Goal: Task Accomplishment & Management: Manage account settings

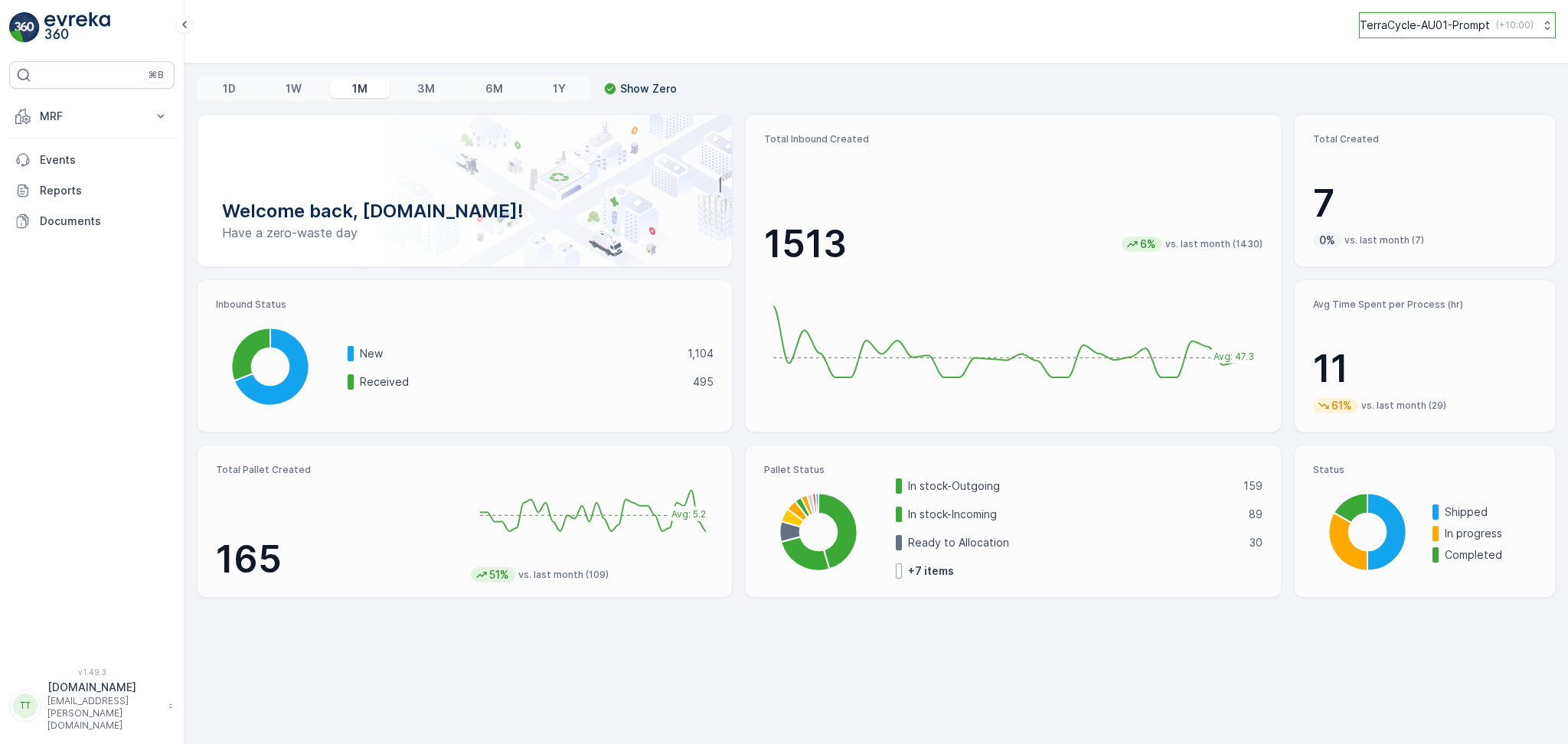
click at [1385, 29] on p "TerraCycle-AU01-Prompt" at bounding box center [1424, 25] width 130 height 16
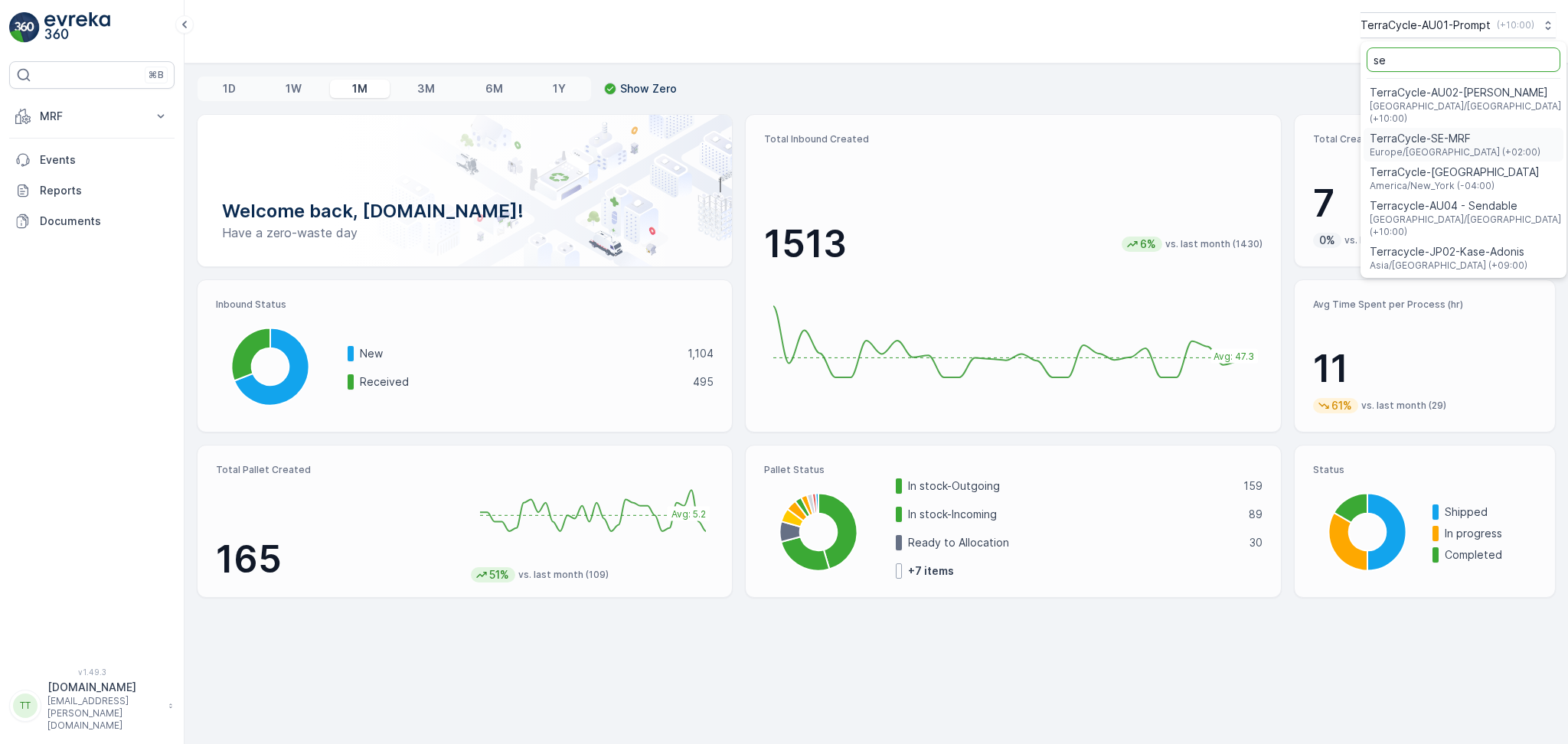
type input "se"
click at [1438, 213] on span "Australia/Sydney (+10:00)" at bounding box center [1464, 225] width 191 height 24
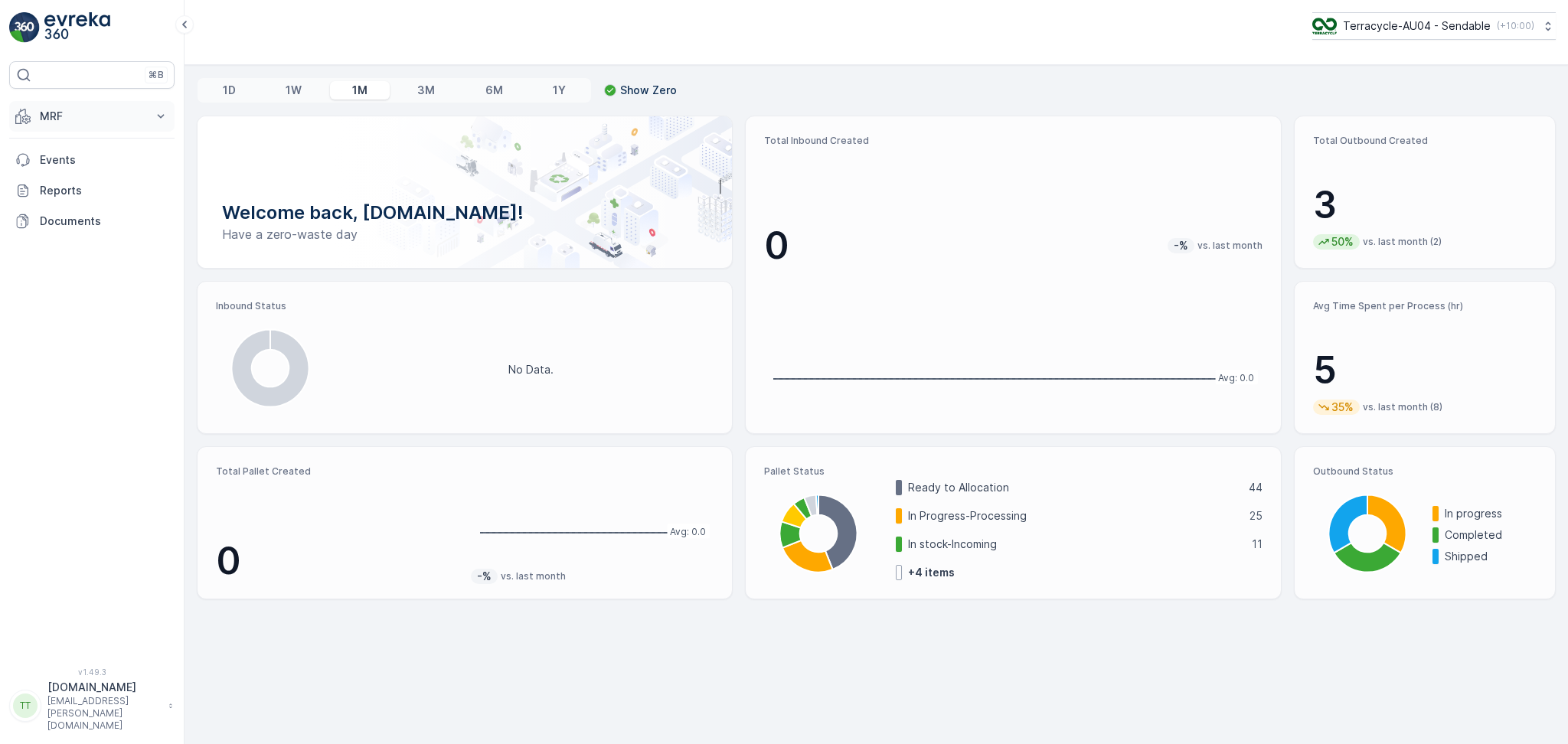
click at [113, 111] on p "MRF" at bounding box center [92, 116] width 104 height 16
click at [75, 230] on p "Outbound" at bounding box center [65, 228] width 52 height 16
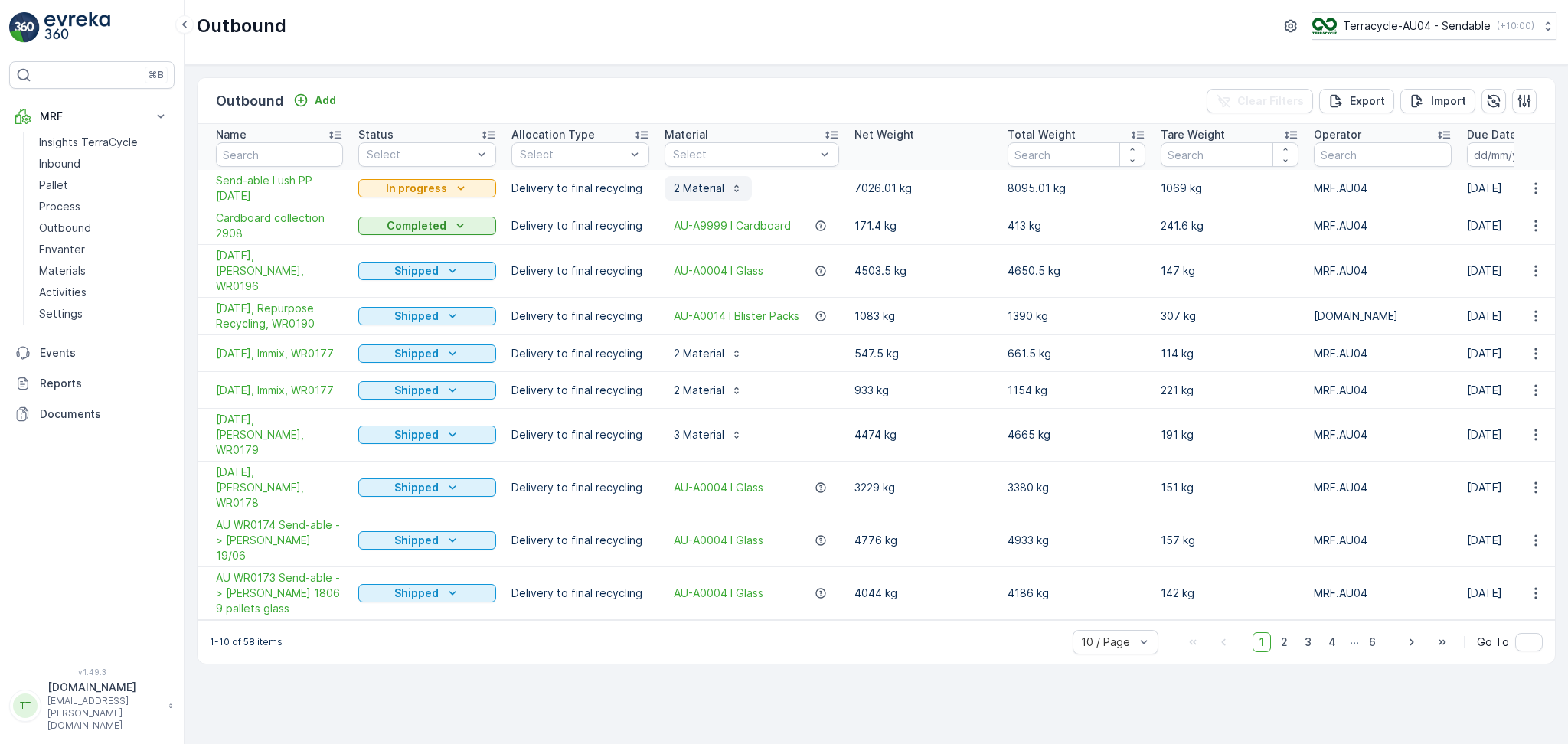
click at [717, 184] on p "2 Material" at bounding box center [699, 188] width 51 height 16
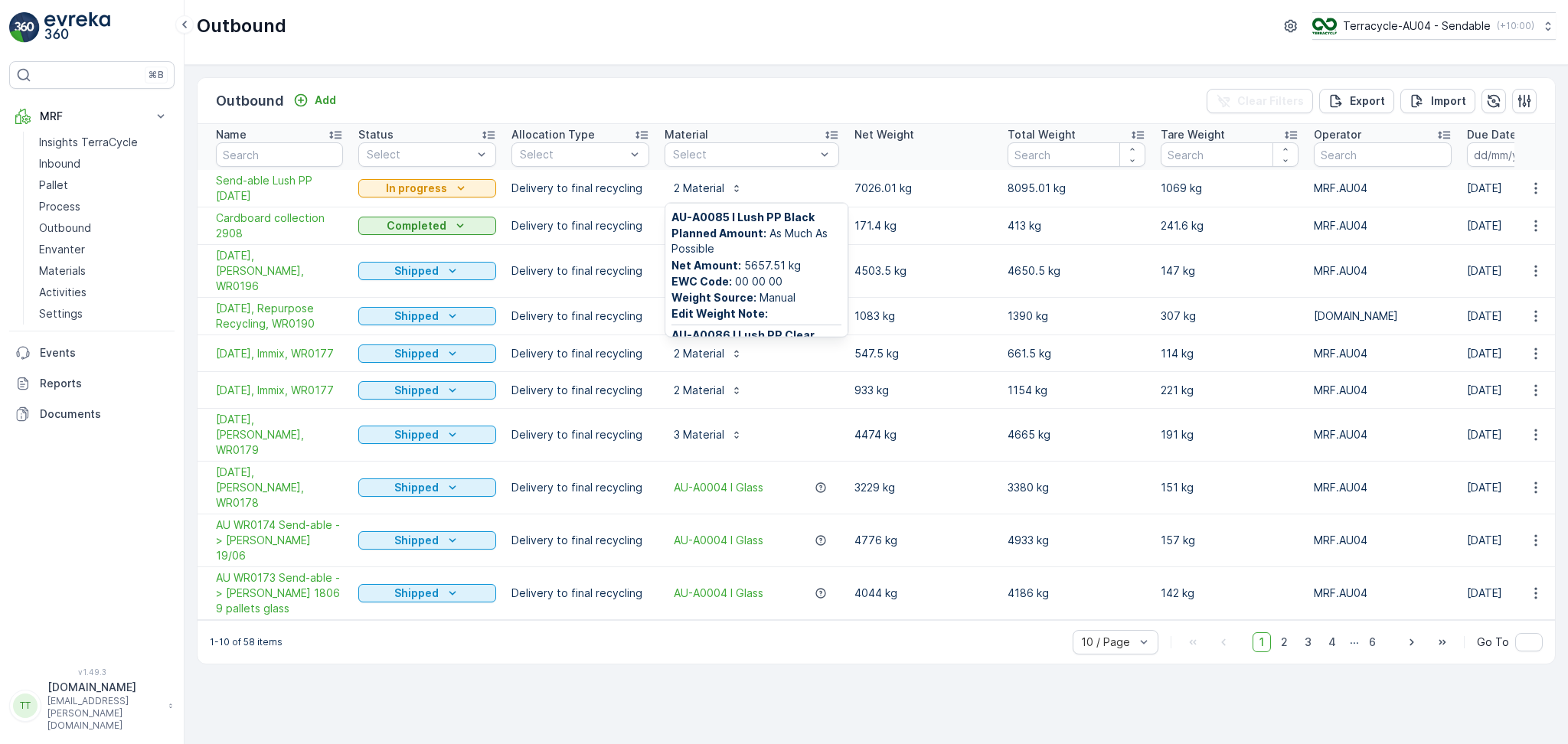
scroll to position [102, 0]
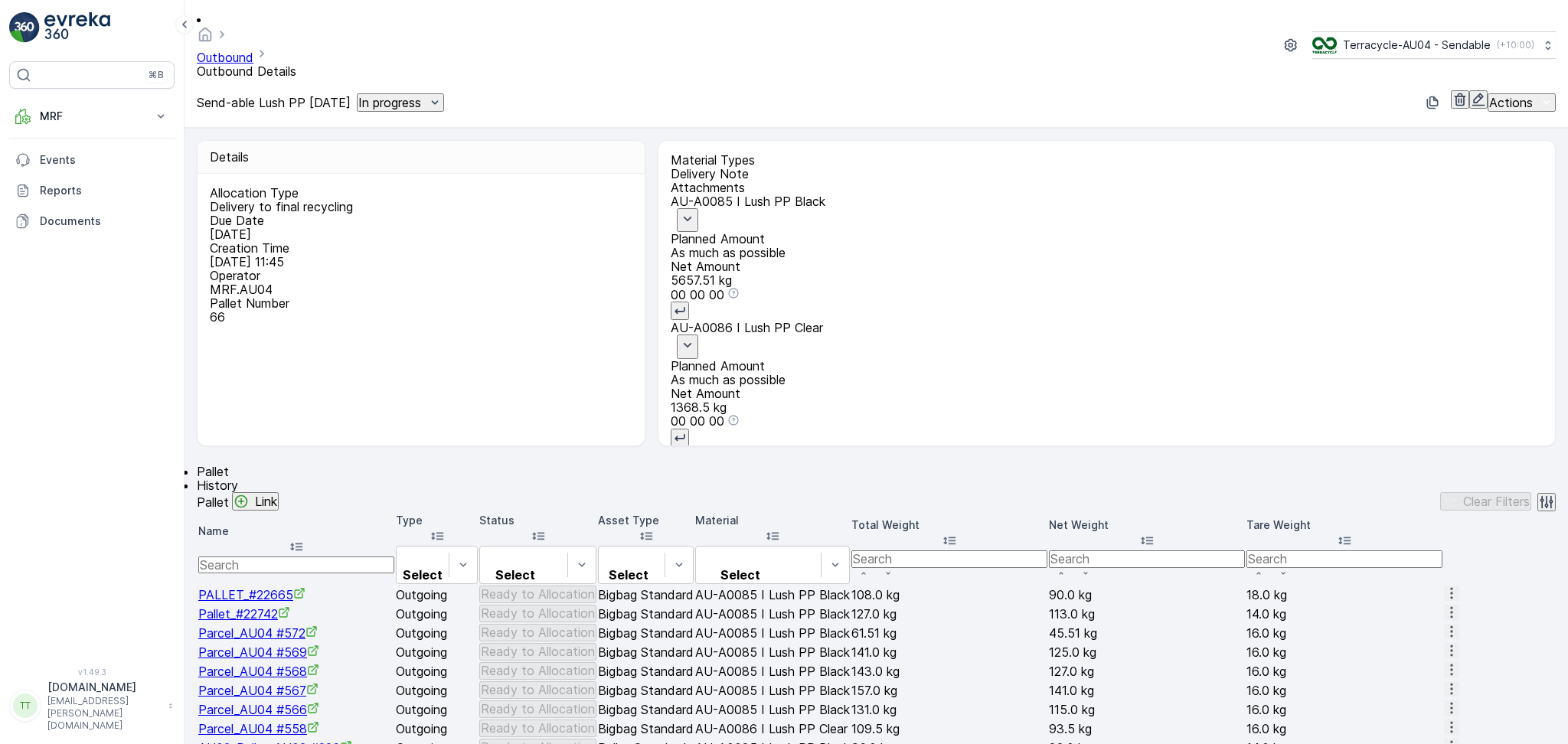
click at [1469, 90] on button "button" at bounding box center [1478, 99] width 19 height 19
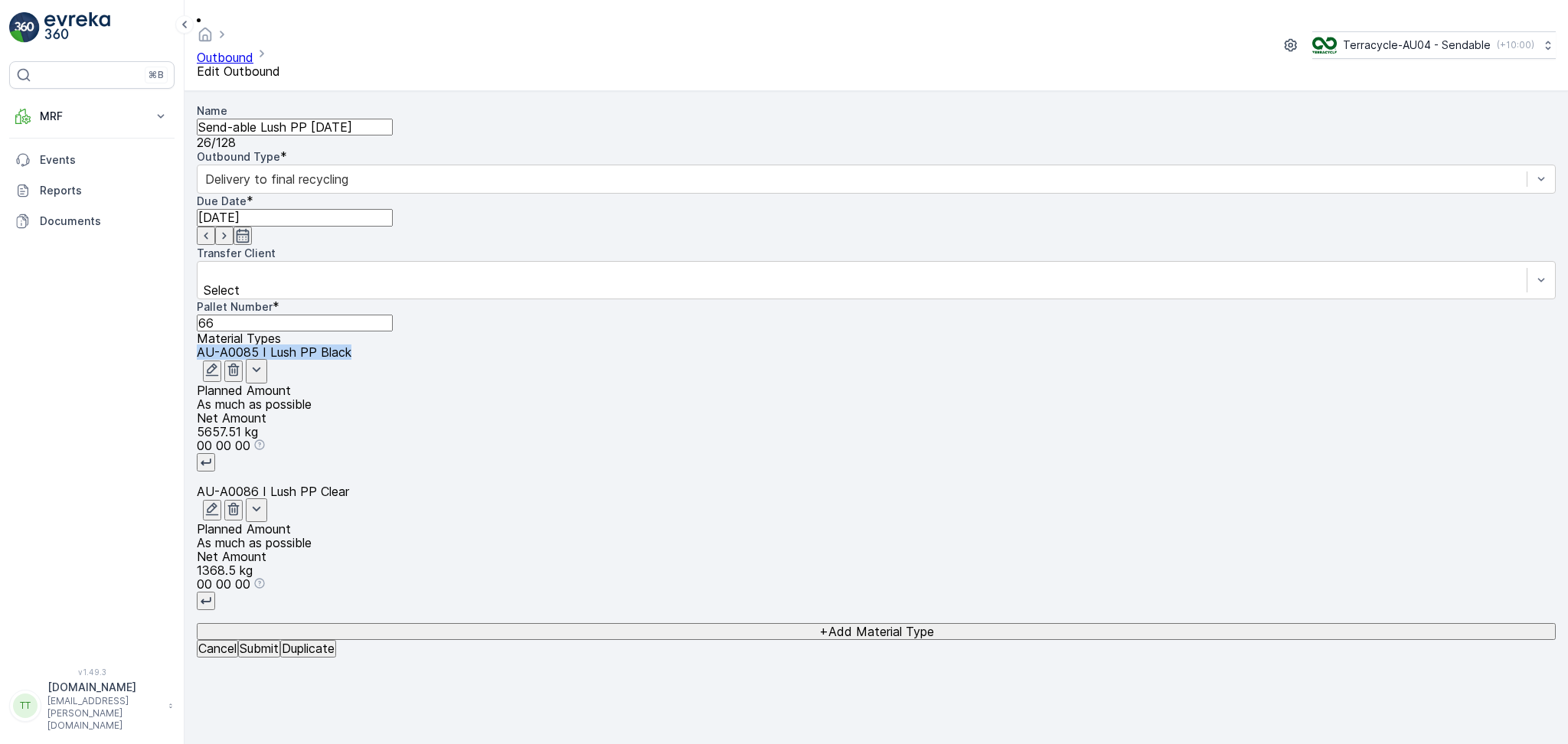
drag, startPoint x: 1066, startPoint y: 124, endPoint x: 907, endPoint y: 128, distance: 159.1
click at [907, 346] on div "AU-A0085 I Lush PP Black" at bounding box center [877, 364] width 1359 height 37
copy p "AU-A0085 I Lush PP Black"
drag, startPoint x: 1016, startPoint y: 243, endPoint x: 895, endPoint y: 247, distance: 121.1
click at [895, 485] on div "AU-A0086 I Lush PP Clear Planned Amount As much as possible Net Amount 1368.5 kg" at bounding box center [877, 531] width 1359 height 93
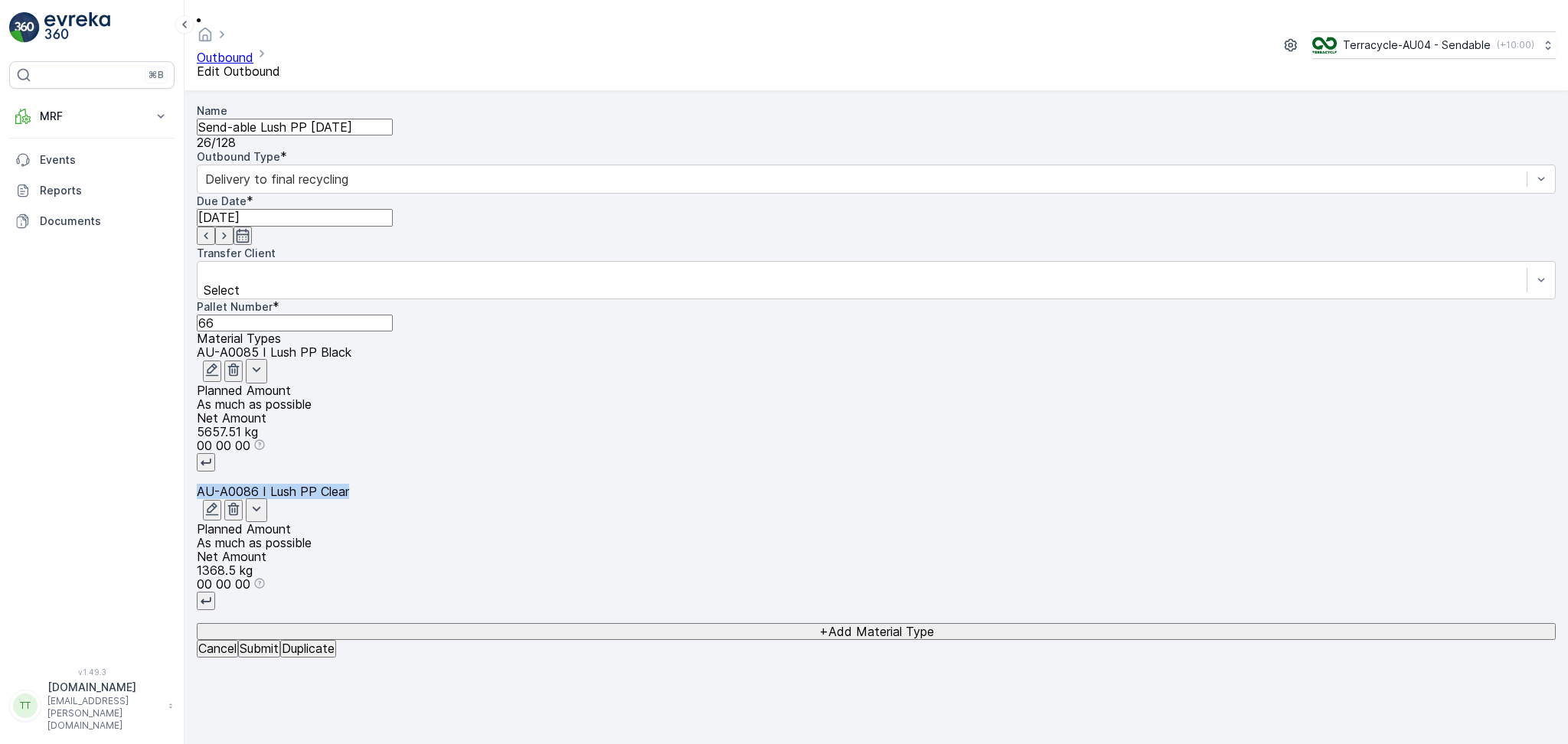
copy p "AU-A0086 I Lush PP Clear"
click at [753, 331] on div "Name Send-able Lush PP 3.9.2025 26 / 128 Outbound Type * Delivery to final recy…" at bounding box center [877, 217] width 1359 height 228
drag, startPoint x: 405, startPoint y: 111, endPoint x: 127, endPoint y: 114, distance: 278.0
click at [127, 114] on div "⌘B MRF Insights TerraCycle Inbound Pallet Process Outbound Envanter Materials A…" at bounding box center [784, 372] width 1568 height 744
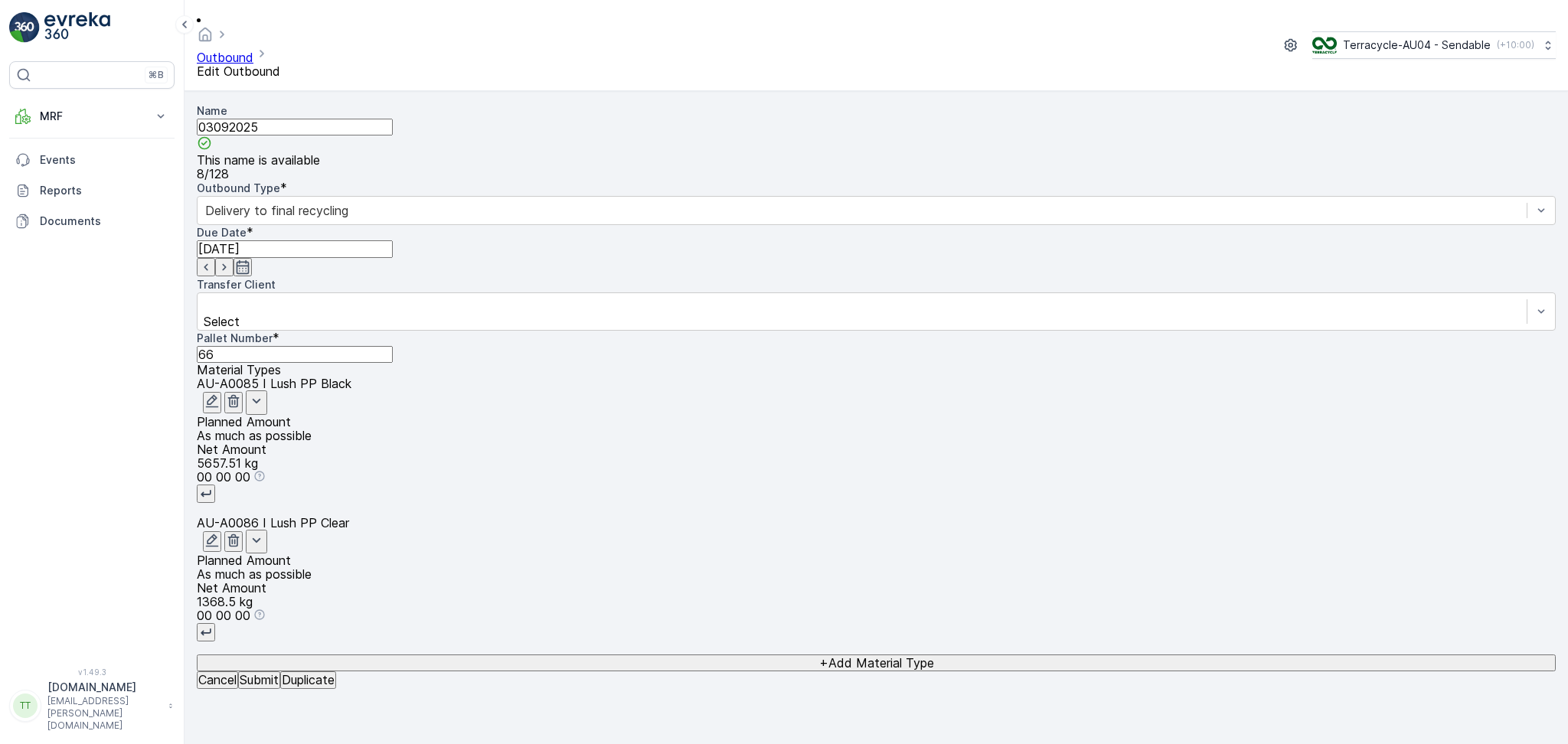
click at [239, 118] on input "03092025" at bounding box center [295, 126] width 196 height 17
drag, startPoint x: 313, startPoint y: 108, endPoint x: 207, endPoint y: 40, distance: 125.9
click at [313, 118] on input "03/09/2025" at bounding box center [295, 126] width 196 height 17
type input "03/09/2025, PP, WR0200"
click at [279, 686] on p "Submit" at bounding box center [260, 679] width 39 height 14
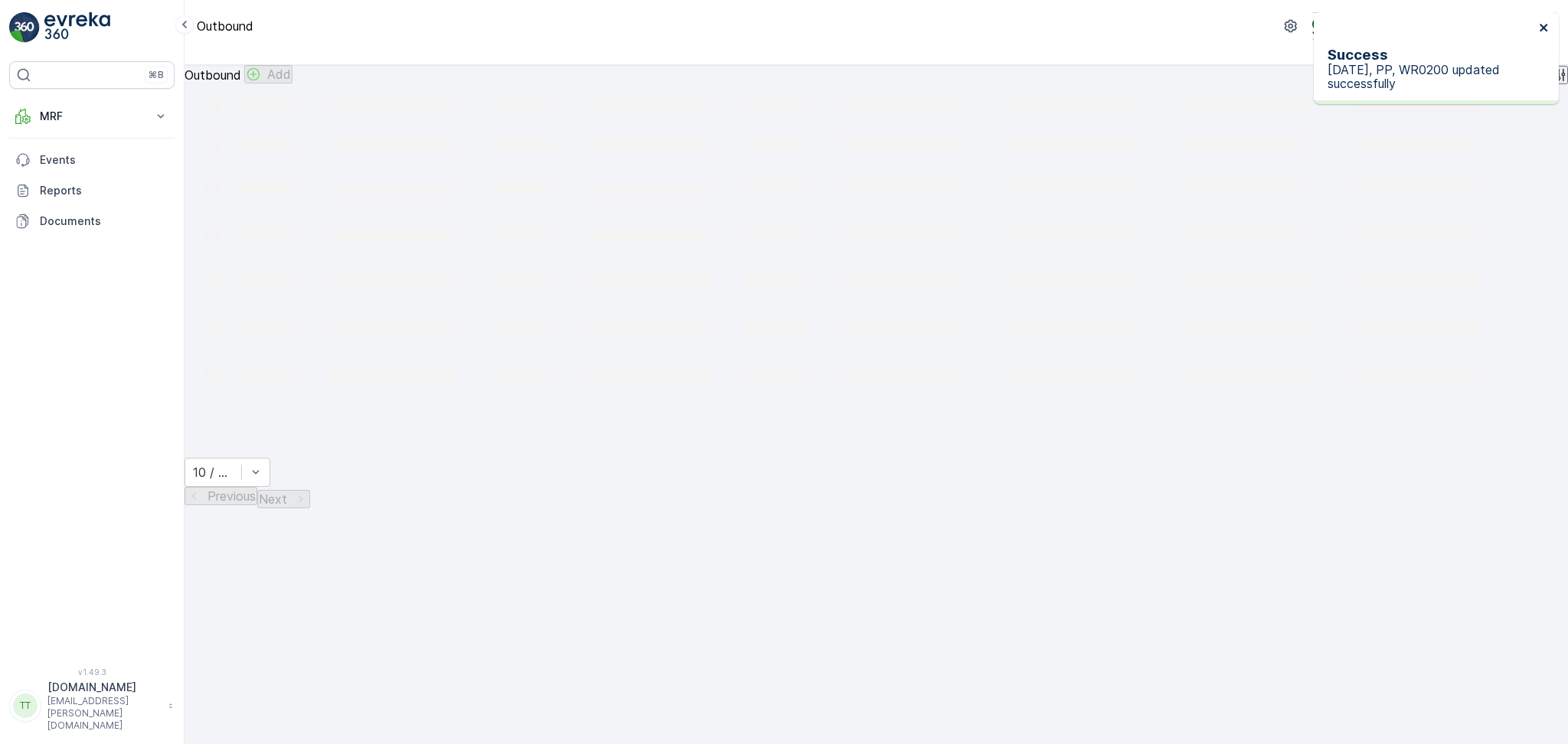
click at [1544, 25] on icon "close" at bounding box center [1544, 27] width 11 height 13
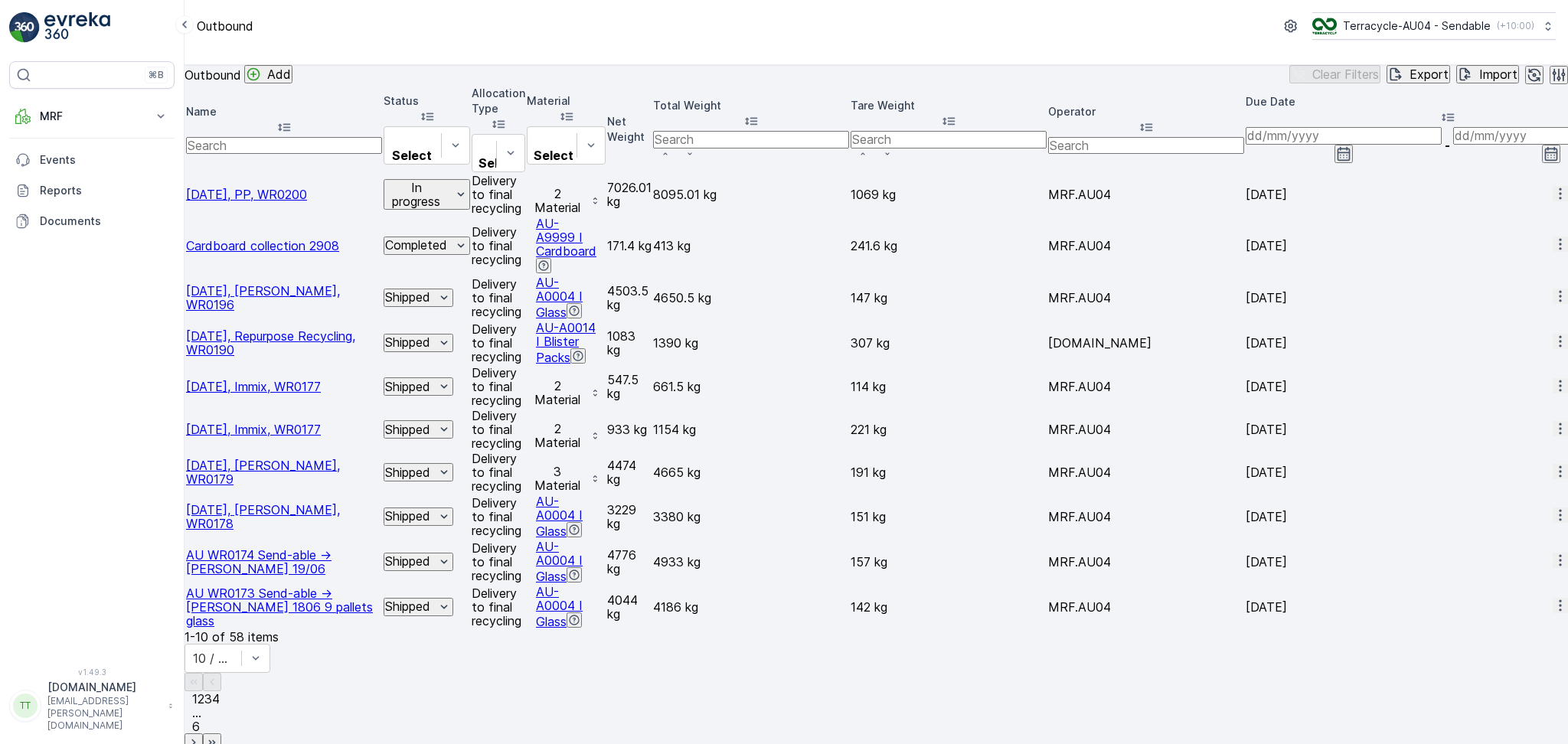
click at [1552, 186] on icon "button" at bounding box center [1560, 194] width 16 height 16
click at [1508, 237] on span "Edit Outbound" at bounding box center [1499, 237] width 75 height 16
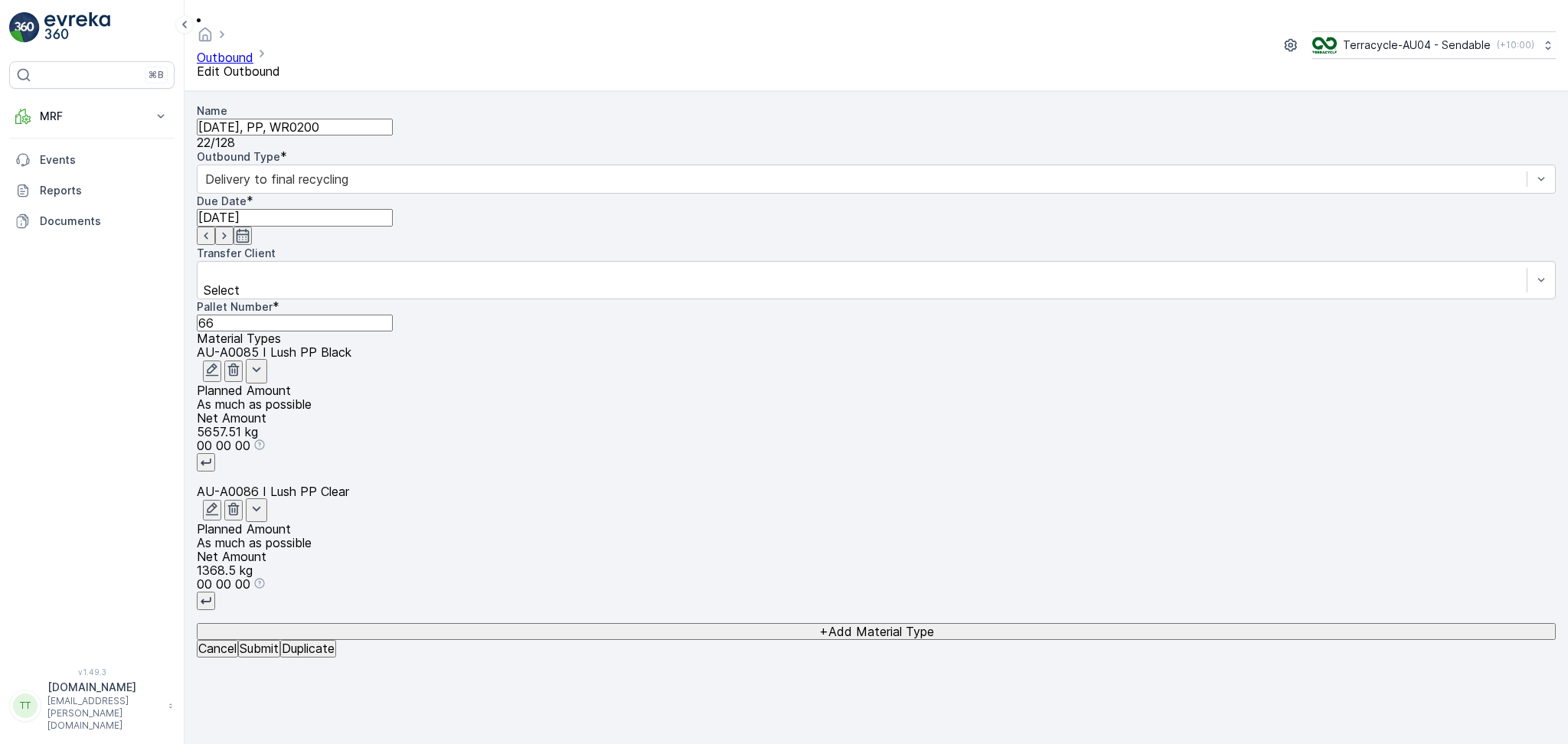
drag, startPoint x: 305, startPoint y: 116, endPoint x: 297, endPoint y: 114, distance: 8.2
click at [297, 118] on input "03/09/2025, PP, WR0200" at bounding box center [295, 126] width 196 height 17
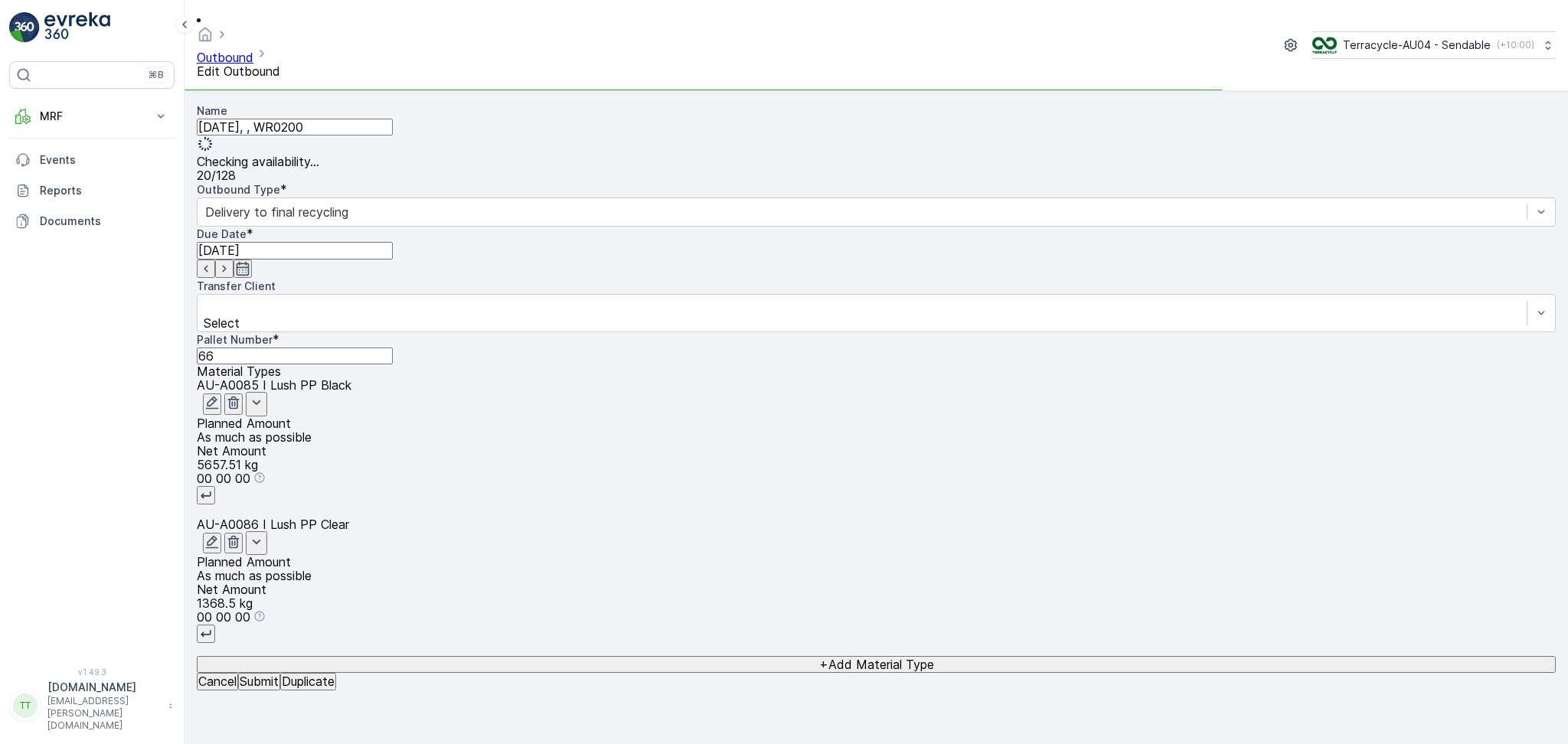
paste input "Polymer Processors"
type input "03/09/2025, Polymer Processors, WR0200"
click at [398, 346] on div "Name 03/09/2025, Polymer Processors, WR0200 Checking availability... 38 / 128 O…" at bounding box center [877, 234] width 1359 height 261
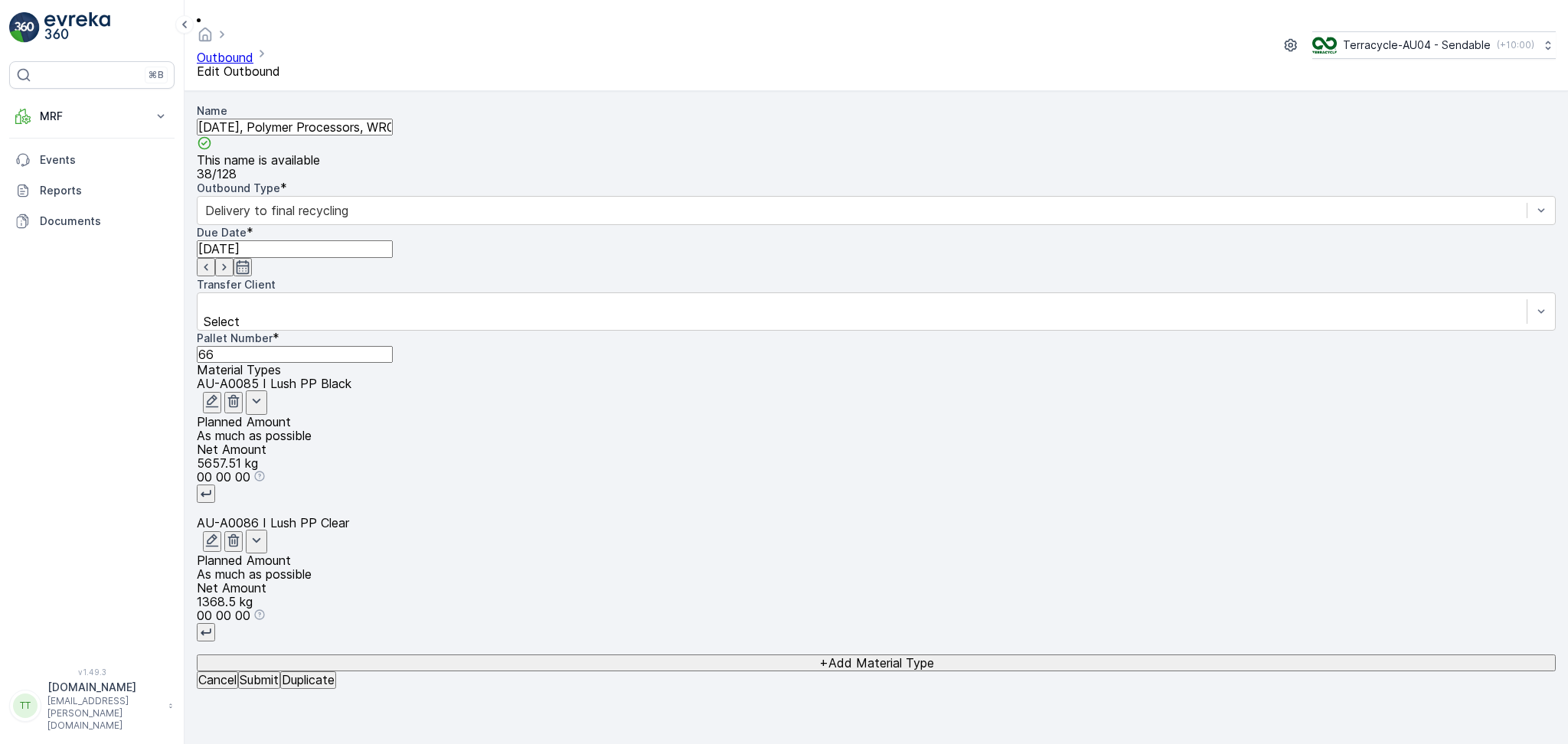
click at [280, 688] on button "Submit" at bounding box center [259, 679] width 42 height 17
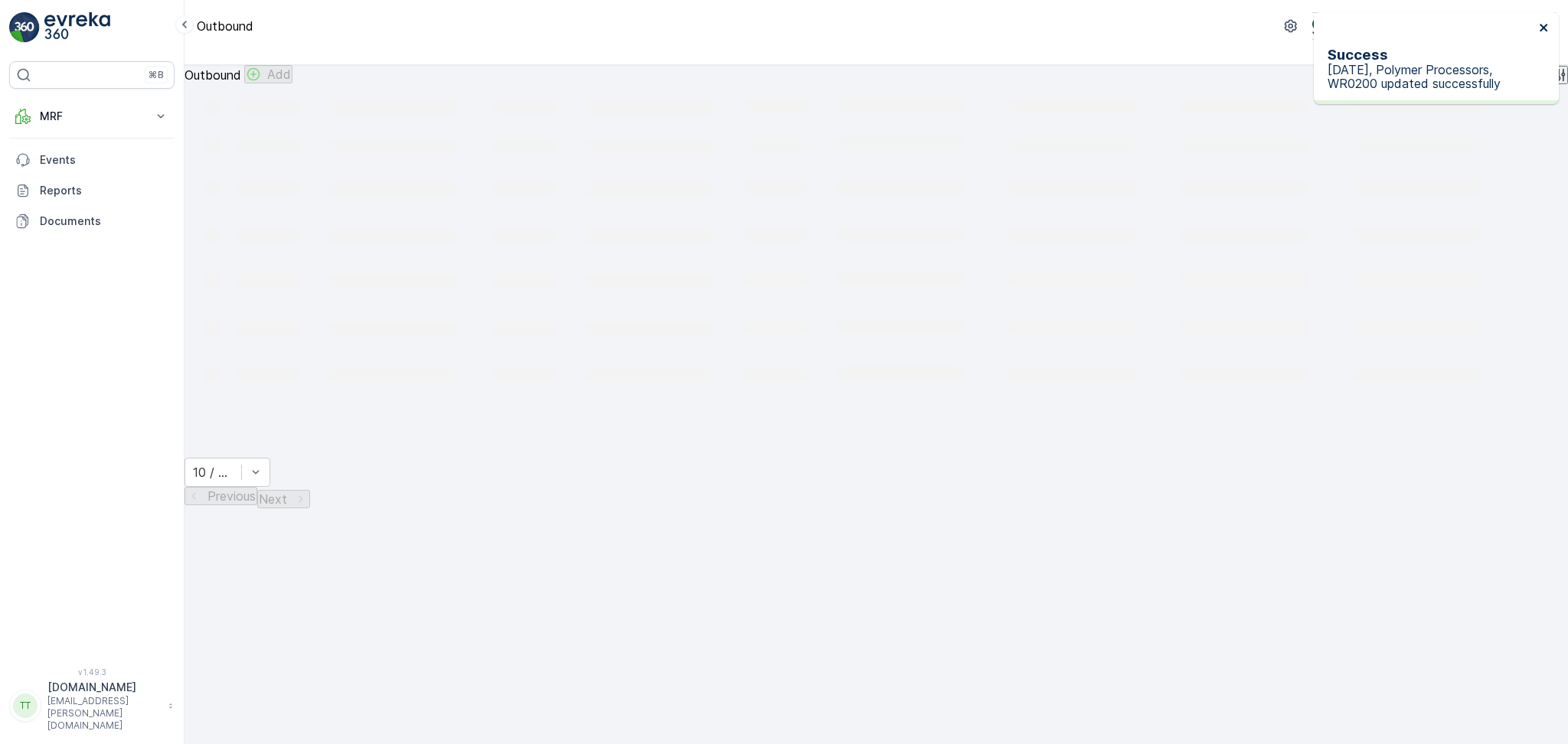
click at [1545, 28] on icon "close" at bounding box center [1544, 27] width 8 height 8
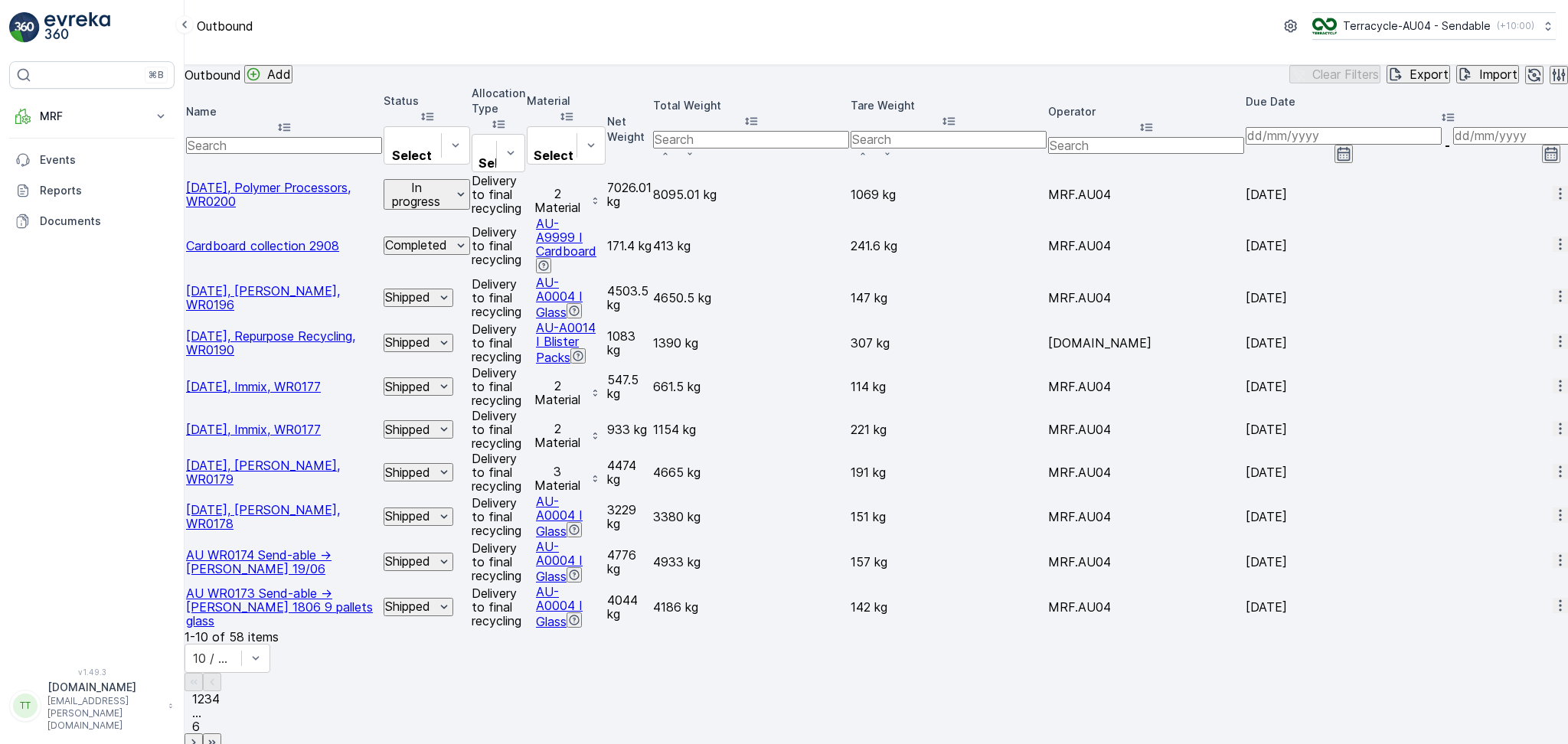
click at [419, 191] on p "In progress" at bounding box center [415, 194] width 62 height 28
click at [395, 279] on span "Approved" at bounding box center [403, 287] width 51 height 16
click at [408, 194] on p "In progress" at bounding box center [415, 194] width 62 height 28
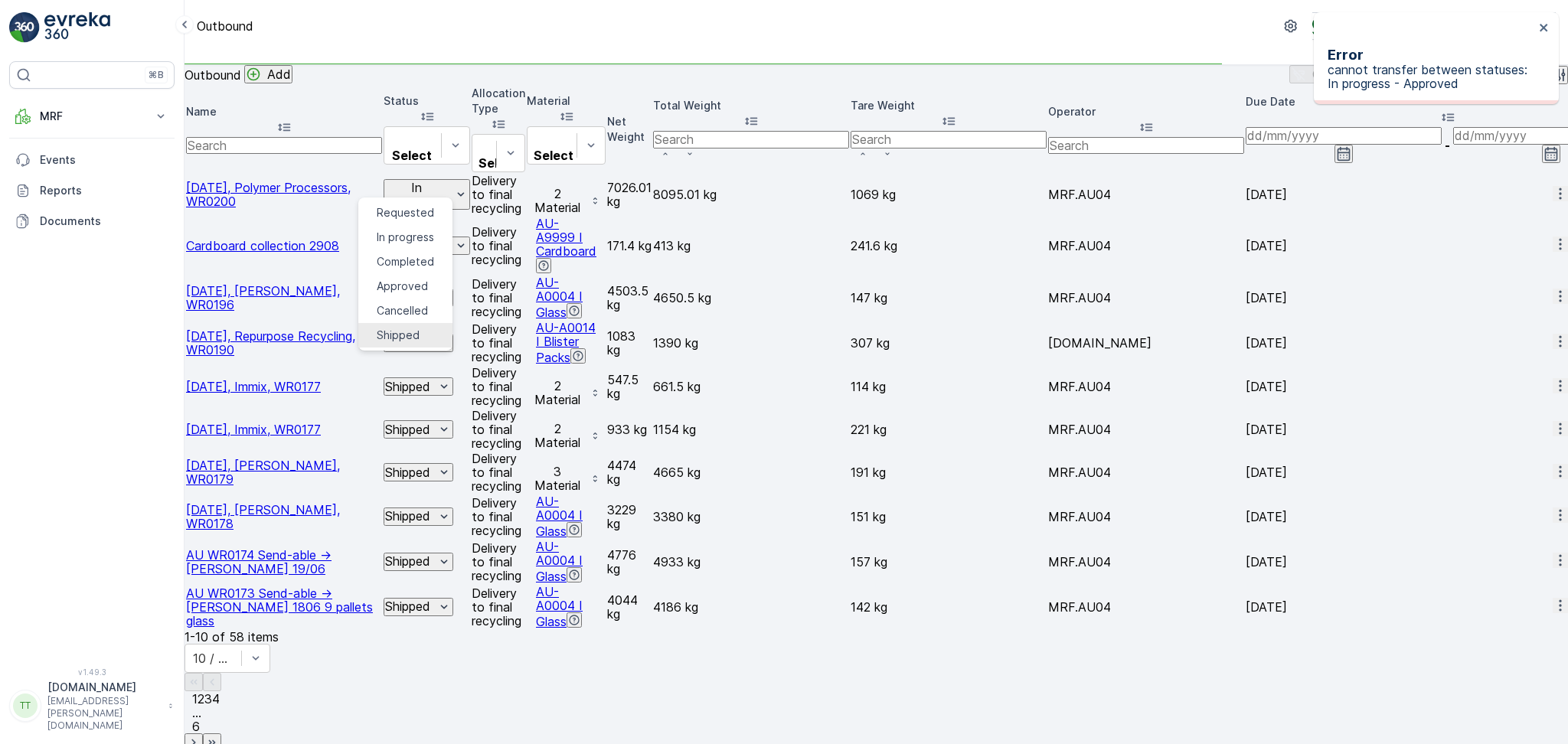
click at [393, 328] on span "Shipped" at bounding box center [399, 336] width 43 height 16
click at [401, 182] on p "In progress" at bounding box center [415, 194] width 62 height 28
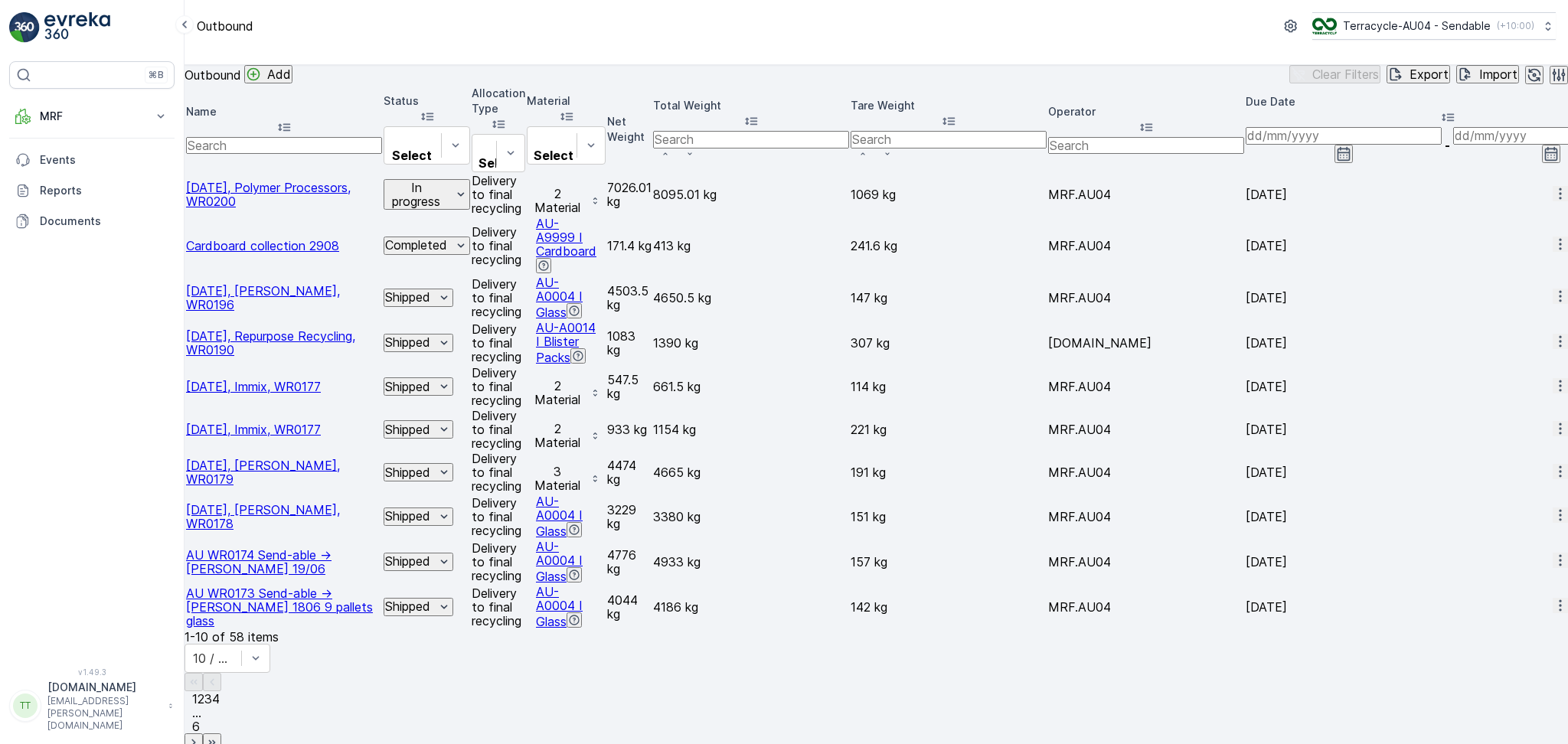
click at [419, 82] on div "Outbound Add Clear Filters Export Import" at bounding box center [876, 74] width 1384 height 20
click at [401, 188] on p "In progress" at bounding box center [415, 194] width 62 height 28
click at [397, 259] on span "Completed" at bounding box center [405, 262] width 58 height 16
click at [403, 188] on p "In progress" at bounding box center [415, 194] width 62 height 28
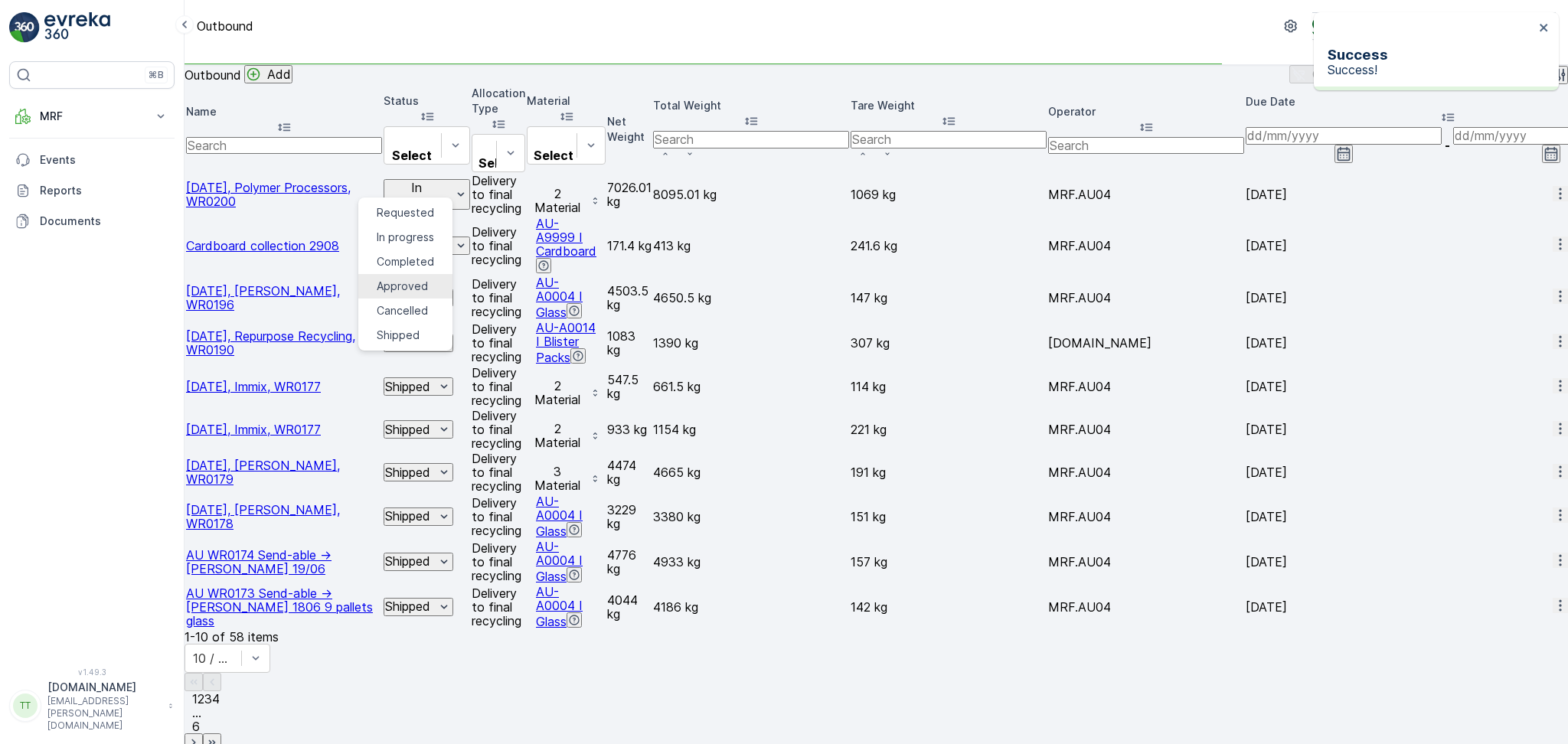
click at [405, 283] on span "Approved" at bounding box center [403, 287] width 51 height 16
click at [406, 179] on button "In progress" at bounding box center [427, 195] width 86 height 31
click at [405, 328] on span "Shipped" at bounding box center [399, 336] width 43 height 16
click at [584, 189] on p "2 Material" at bounding box center [557, 201] width 52 height 28
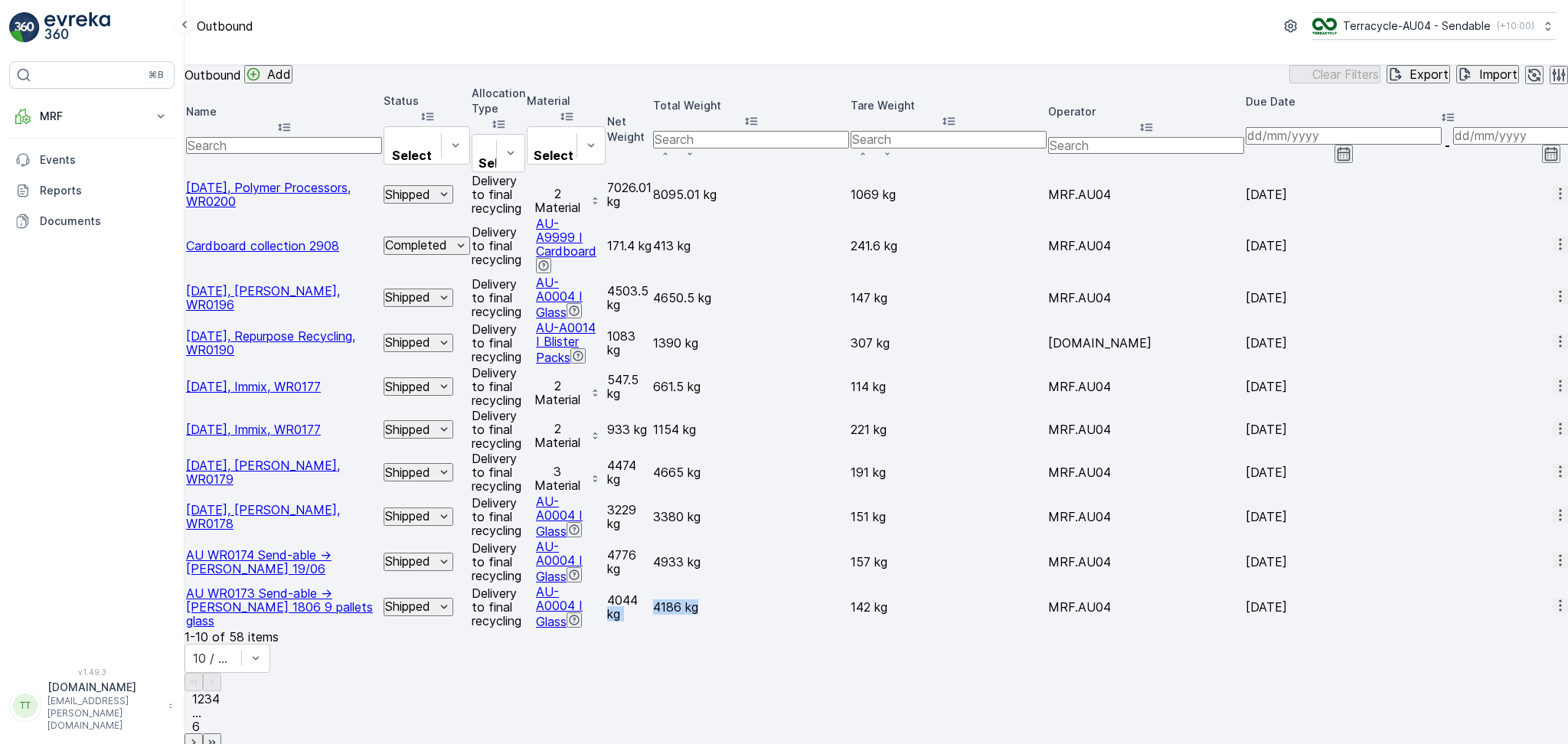
drag, startPoint x: 885, startPoint y: 560, endPoint x: 1050, endPoint y: 560, distance: 165.0
click at [1050, 584] on tr "AU WR0173 Send-able -> Alex Fraser 1806 9 pallets glass Shipped Delivery to fin…" at bounding box center [1430, 606] width 2488 height 44
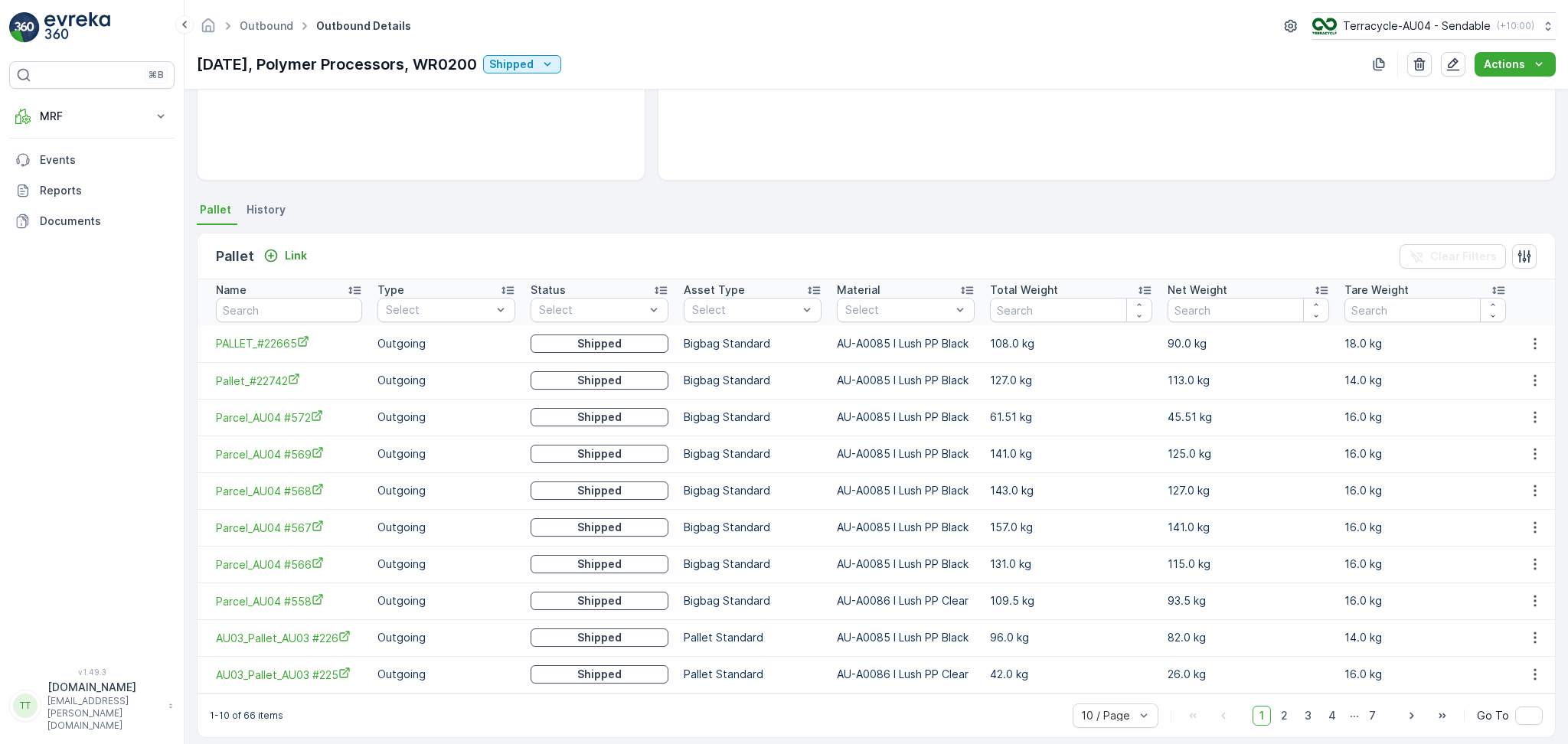
scroll to position [240, 0]
